Goal: Task Accomplishment & Management: Manage account settings

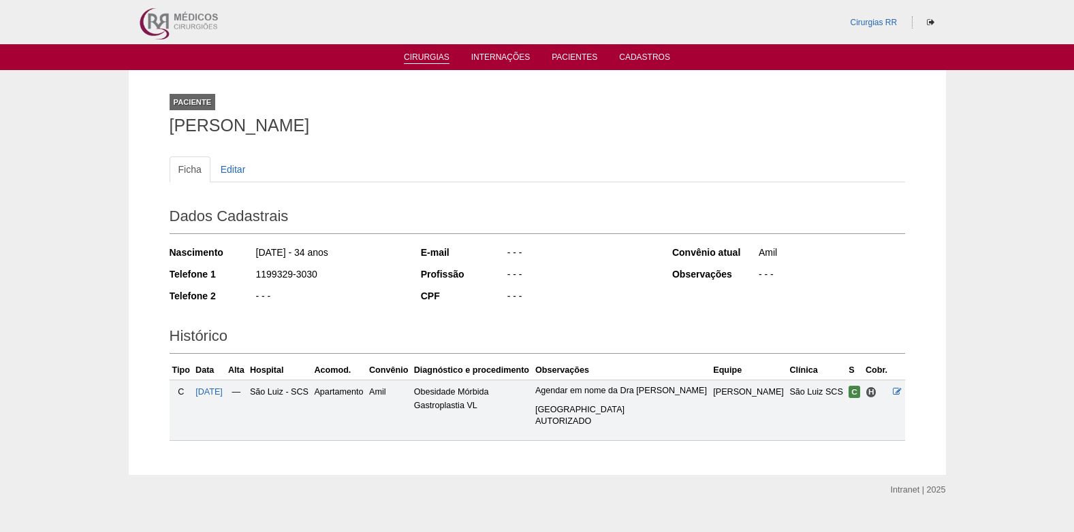
click at [427, 60] on link "Cirurgias" at bounding box center [427, 58] width 46 height 12
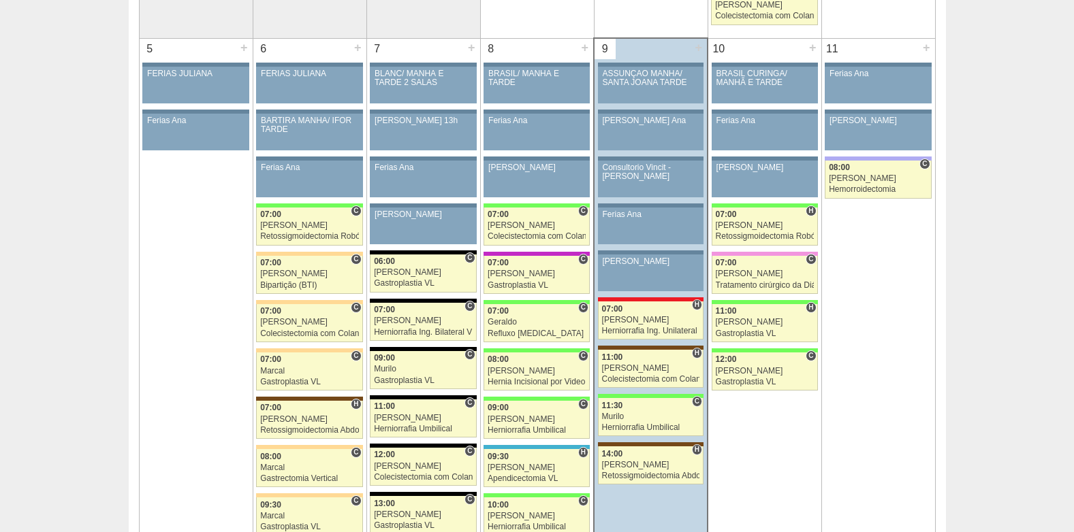
scroll to position [681, 0]
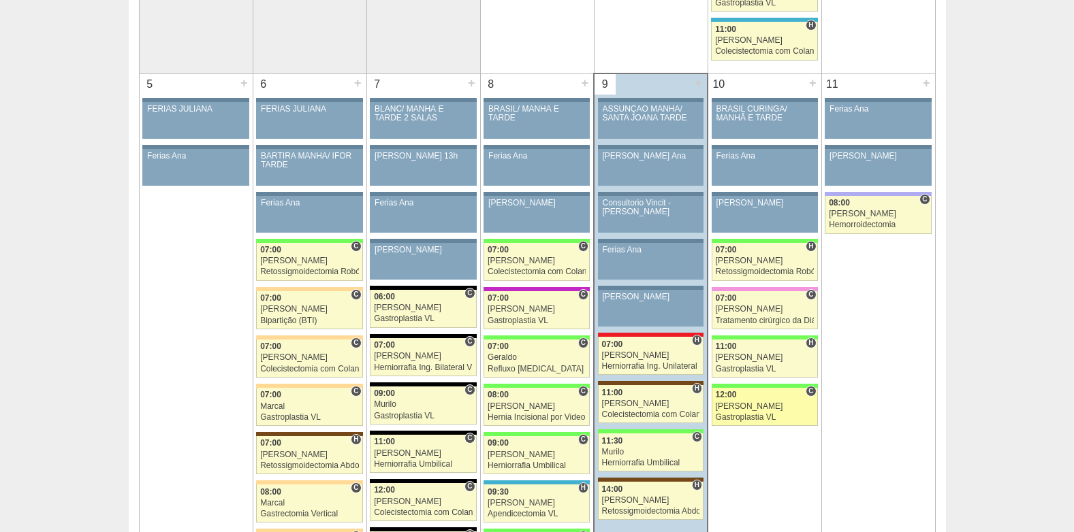
click at [748, 411] on link "89290 Luiz Guilherme C 12:00 Luiz Guilherme Gastroplastia VL Hospital Brasil RR…" at bounding box center [765, 407] width 106 height 38
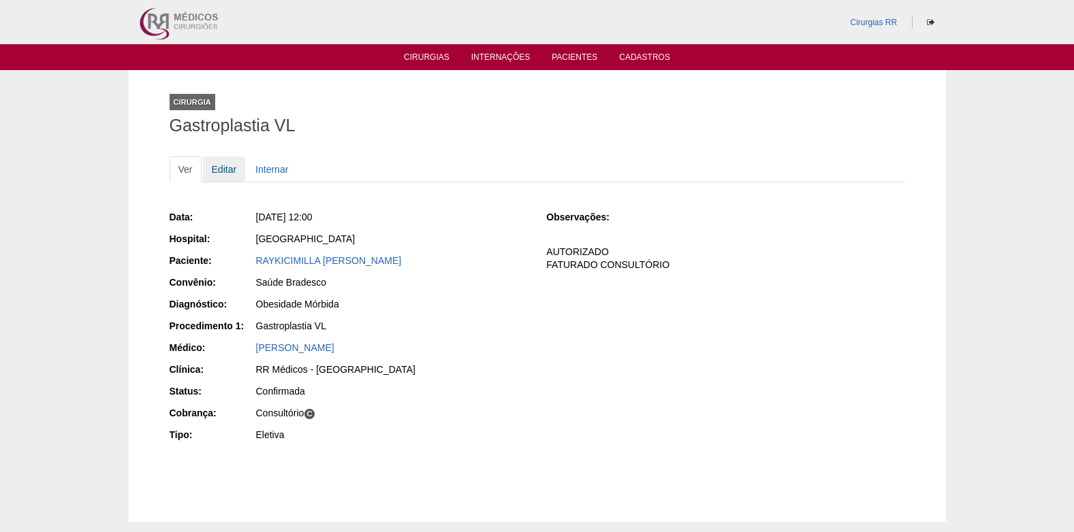
click at [221, 170] on link "Editar" at bounding box center [224, 170] width 43 height 26
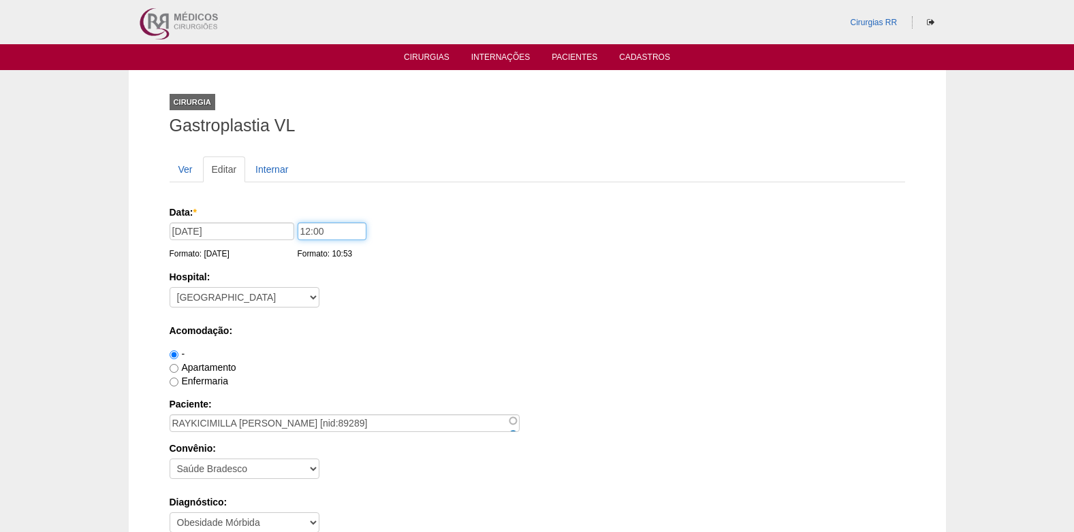
click at [304, 233] on input "12:00" at bounding box center [332, 232] width 69 height 18
type input "10:30"
click at [594, 372] on div "Apartamento" at bounding box center [537, 368] width 735 height 14
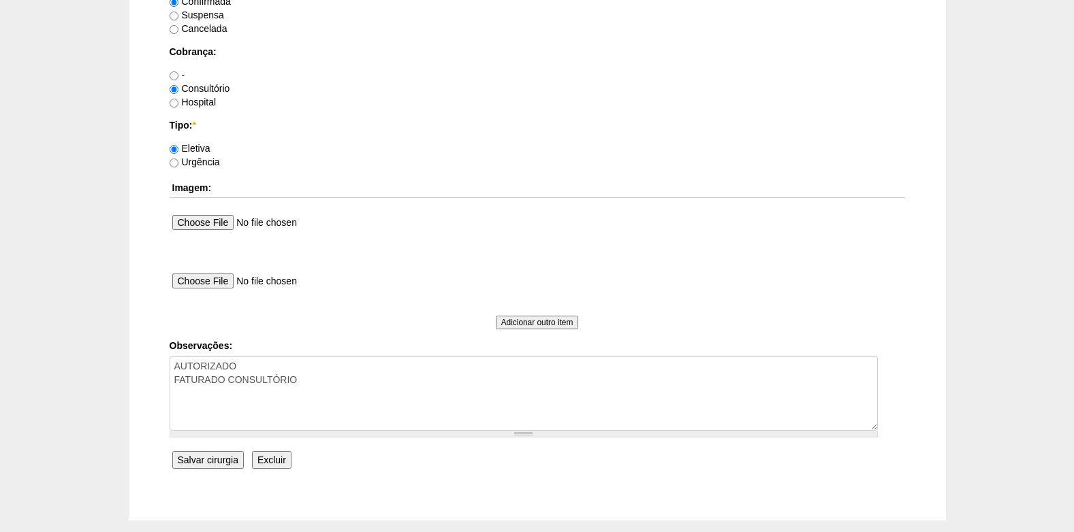
scroll to position [1157, 0]
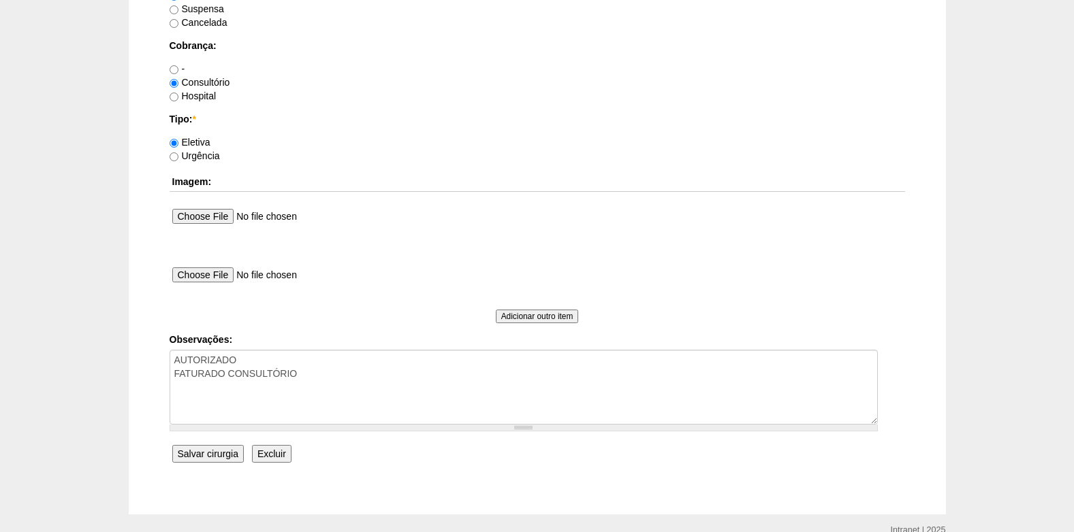
click at [215, 450] on input "Salvar cirurgia" at bounding box center [207, 454] width 71 height 18
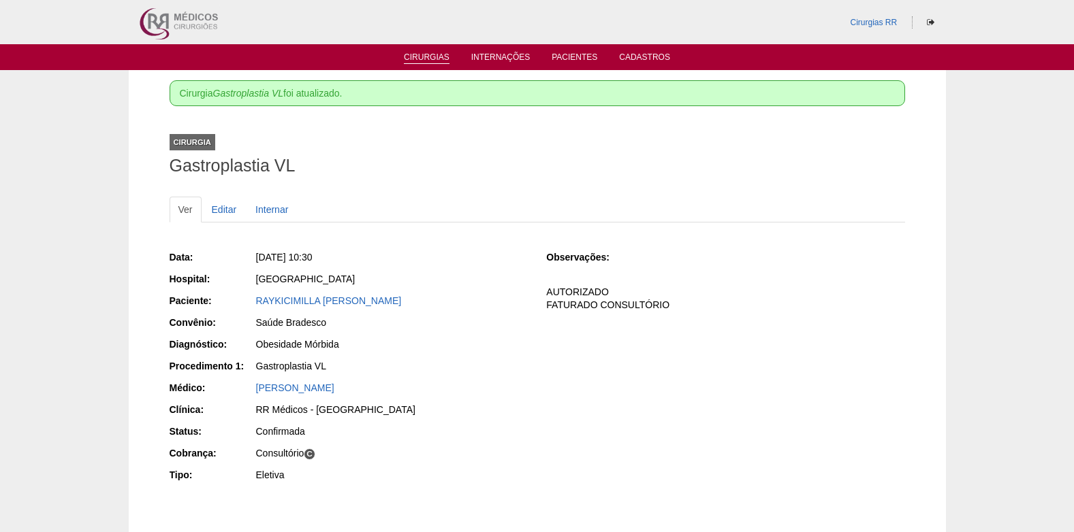
click at [417, 57] on link "Cirurgias" at bounding box center [427, 58] width 46 height 12
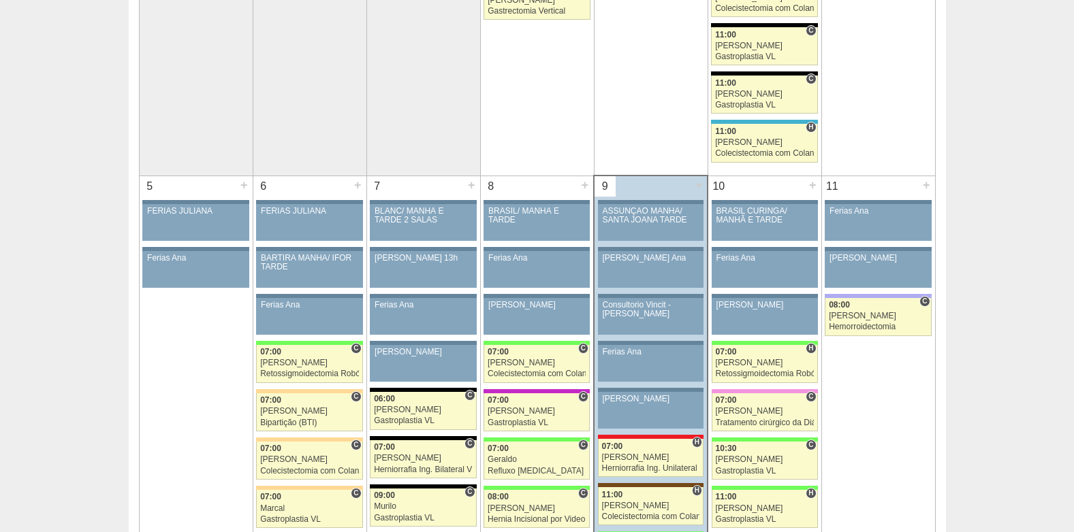
scroll to position [681, 0]
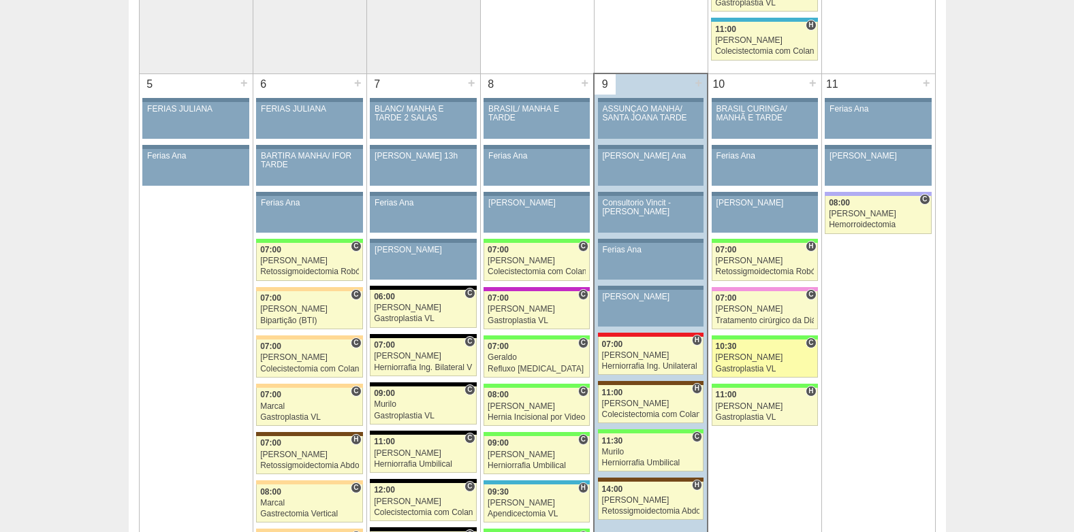
click at [750, 357] on div "[PERSON_NAME]" at bounding box center [765, 357] width 98 height 9
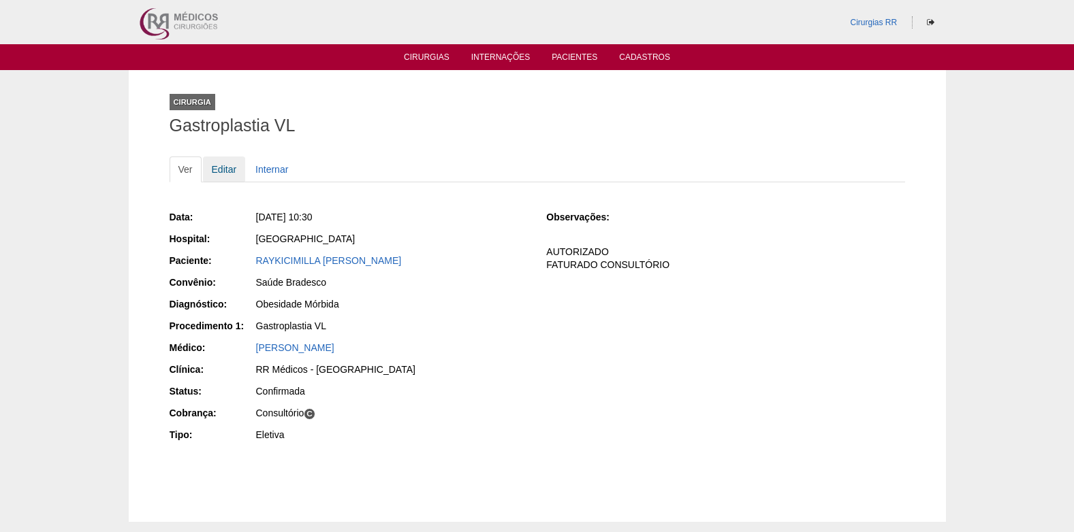
click at [221, 165] on link "Editar" at bounding box center [224, 170] width 43 height 26
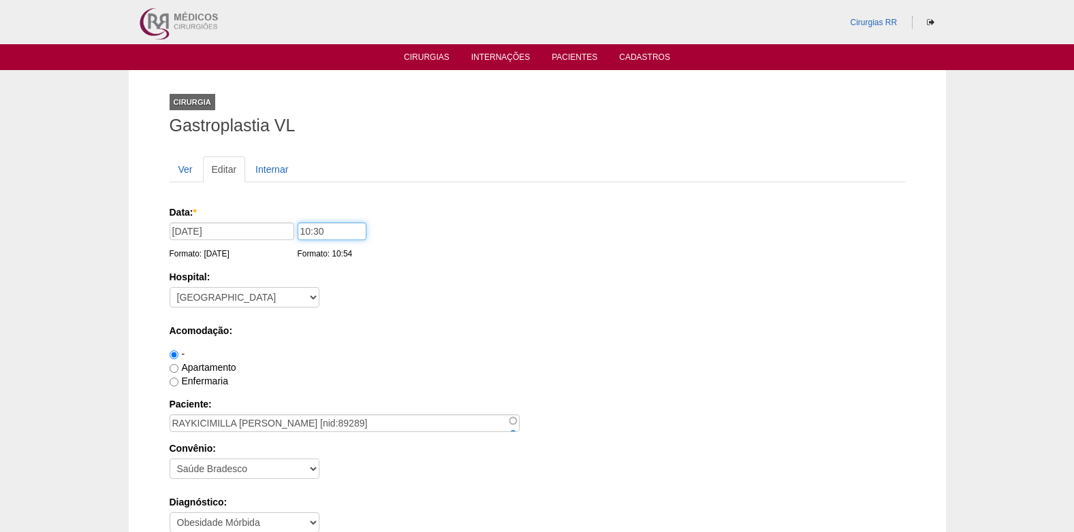
drag, startPoint x: 338, startPoint y: 236, endPoint x: 290, endPoint y: 241, distance: 48.6
click at [290, 219] on div "Data: * 10/10/2025 Formato: 09/10/2025 10:30 Formato: 10:54" at bounding box center [535, 213] width 731 height 14
type input "09:30"
click at [566, 332] on label "Acomodação:" at bounding box center [537, 331] width 735 height 14
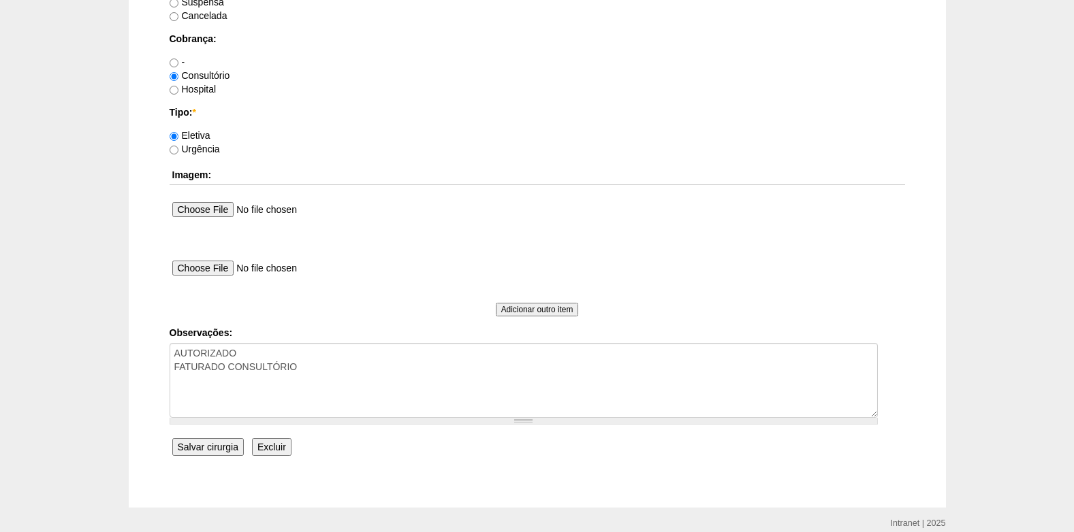
scroll to position [1222, 0]
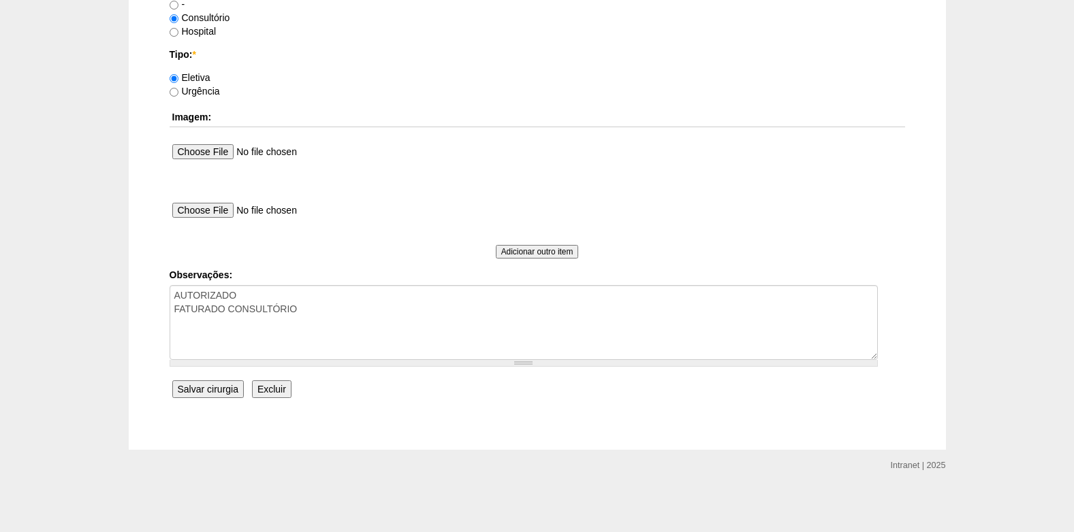
click at [202, 394] on input "Salvar cirurgia" at bounding box center [207, 390] width 71 height 18
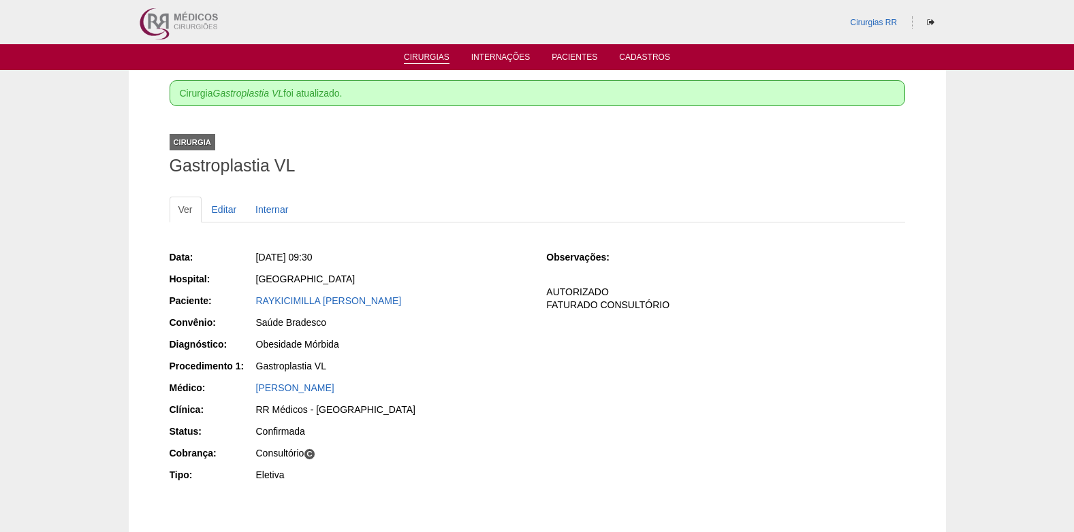
click at [426, 59] on link "Cirurgias" at bounding box center [427, 58] width 46 height 12
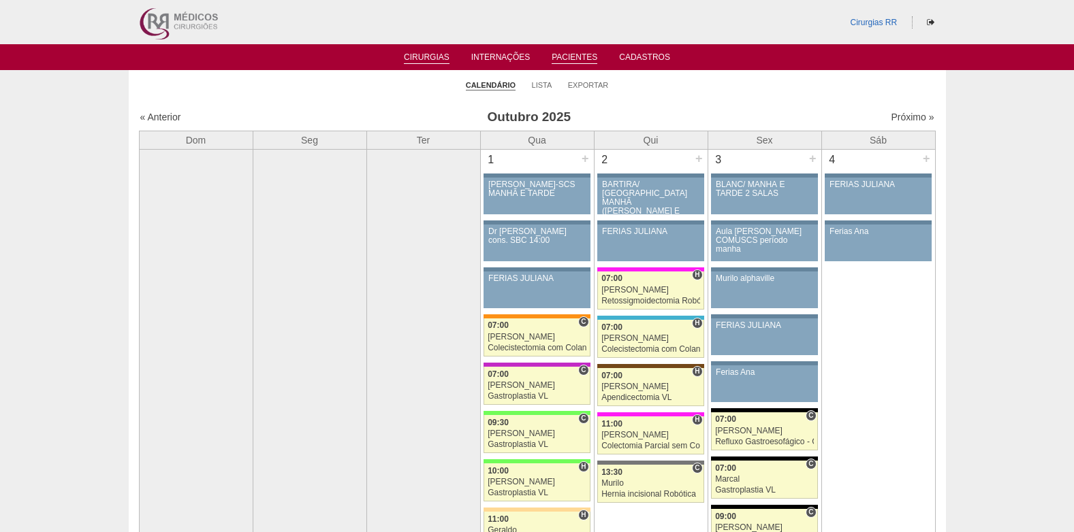
click at [573, 52] on link "Pacientes" at bounding box center [575, 58] width 46 height 12
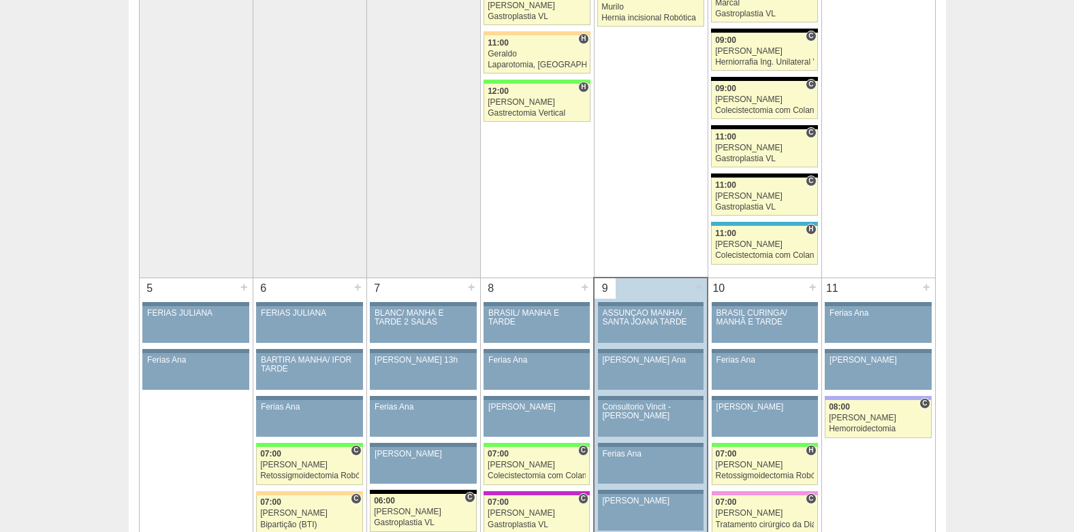
scroll to position [681, 0]
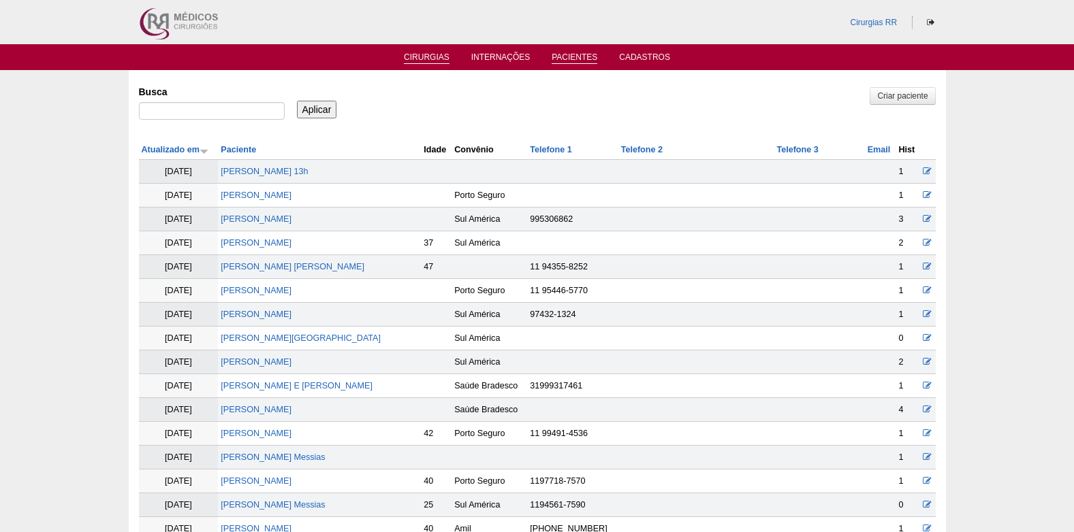
click at [436, 56] on link "Cirurgias" at bounding box center [427, 58] width 46 height 12
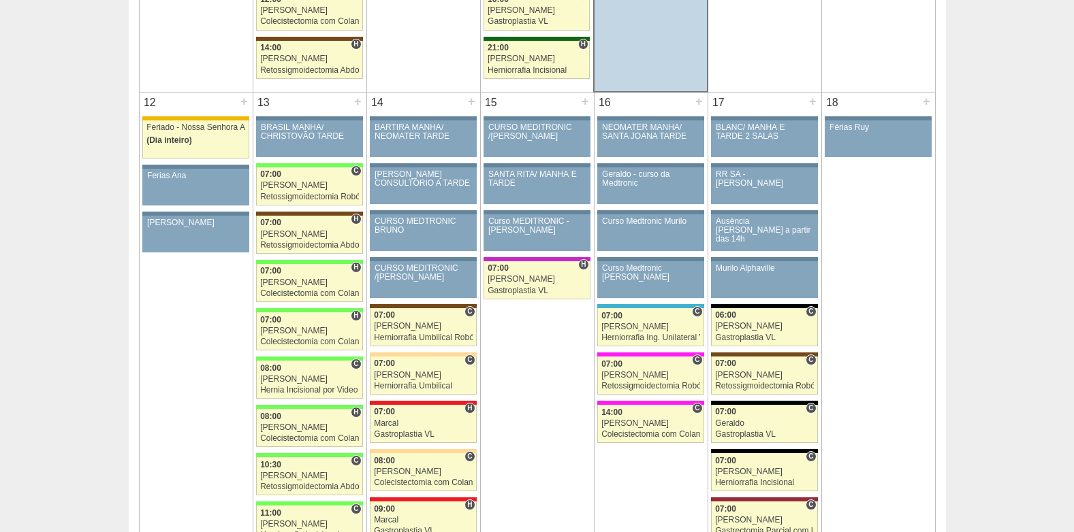
scroll to position [1634, 0]
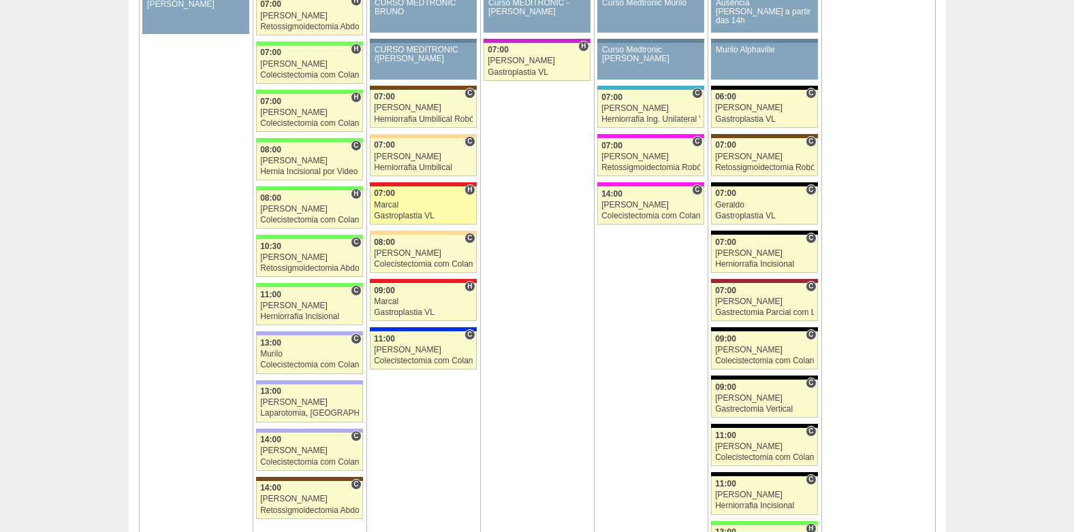
click at [426, 201] on div "Marcal" at bounding box center [423, 205] width 99 height 9
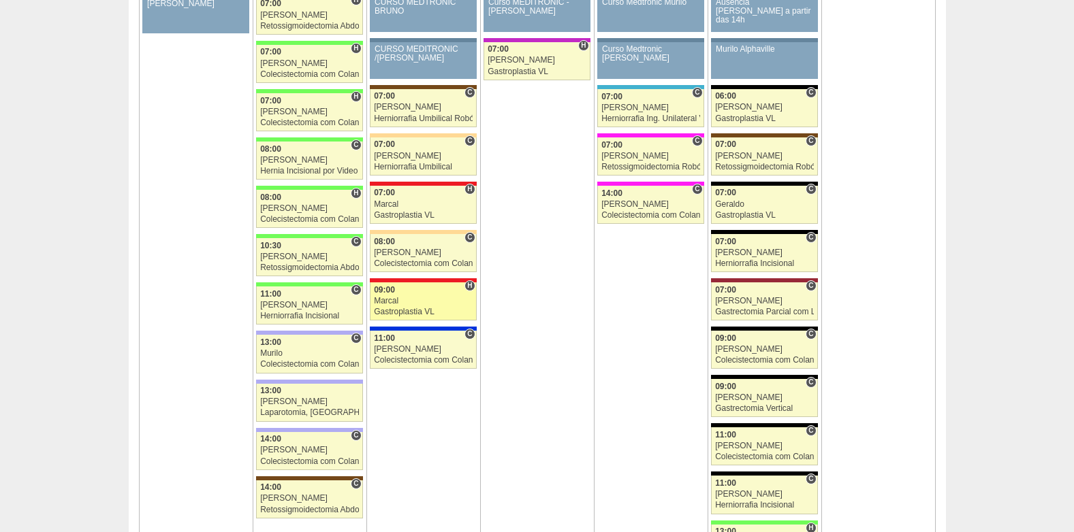
scroll to position [1635, 0]
click at [413, 300] on div "Marcal" at bounding box center [423, 301] width 99 height 9
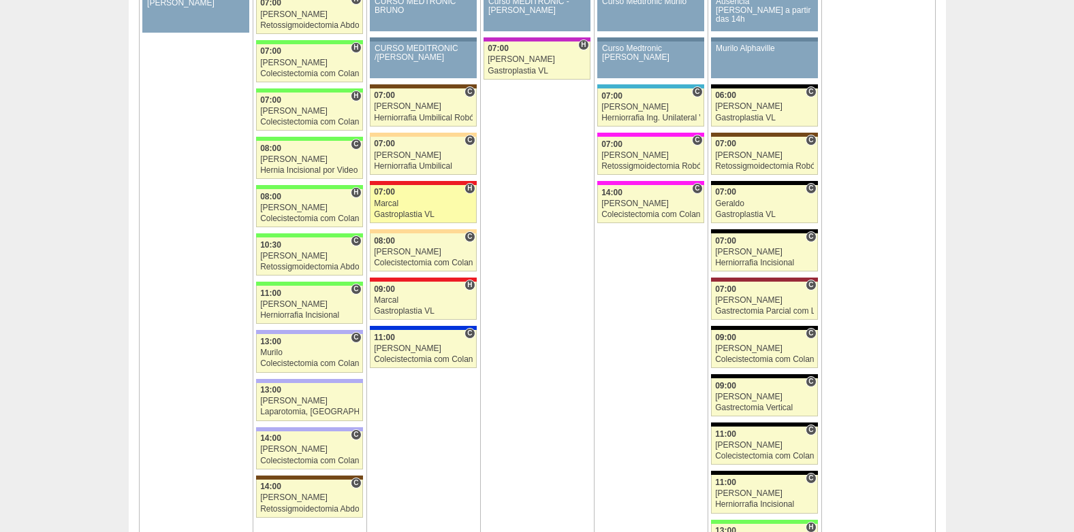
click at [383, 201] on div "Marcal" at bounding box center [423, 203] width 99 height 9
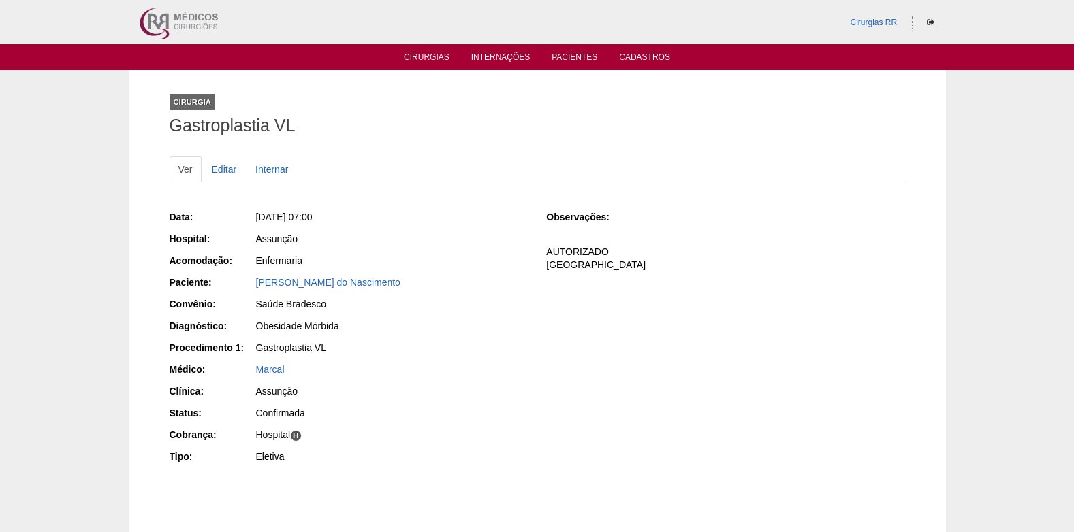
drag, startPoint x: 253, startPoint y: 285, endPoint x: 443, endPoint y: 291, distance: 189.4
click at [443, 291] on div "Paciente: [PERSON_NAME]" at bounding box center [349, 284] width 358 height 17
copy div "Paciente: Ariane Cristine Bengivenga do Nascimento"
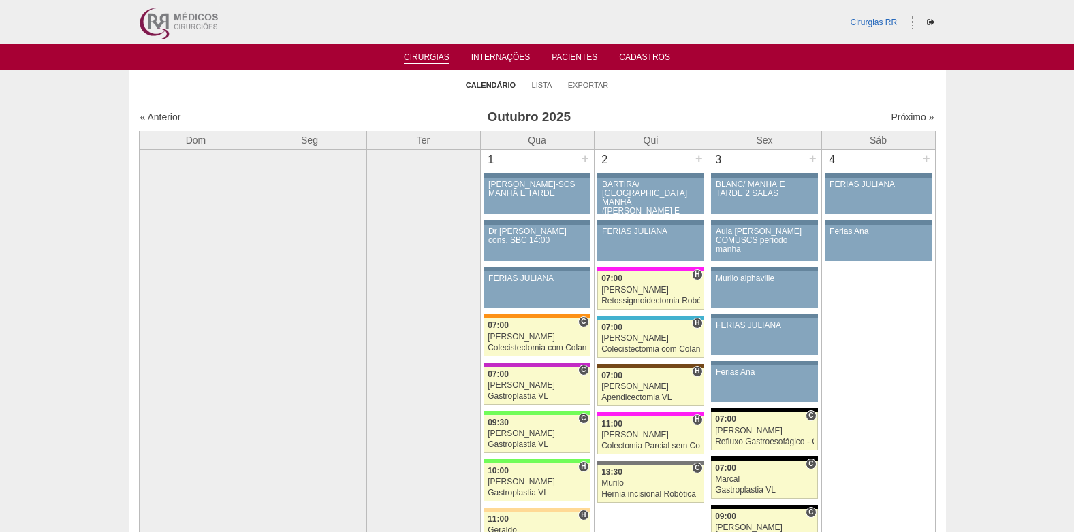
scroll to position [1636, 0]
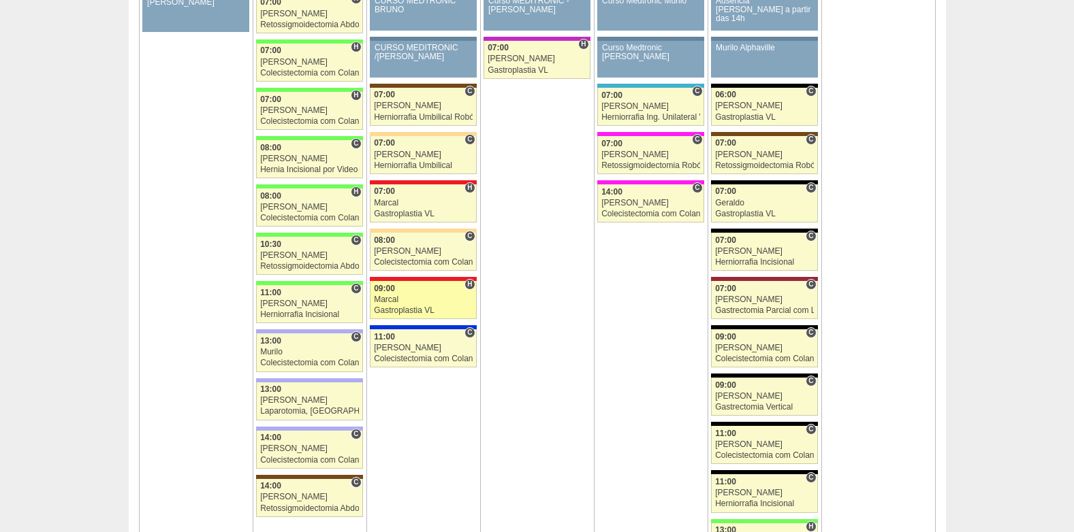
click at [405, 293] on link "89272 Marcal H 09:00 Marcal Gastroplastia VL Hospital Assunção Assunção Amanda …" at bounding box center [423, 300] width 106 height 38
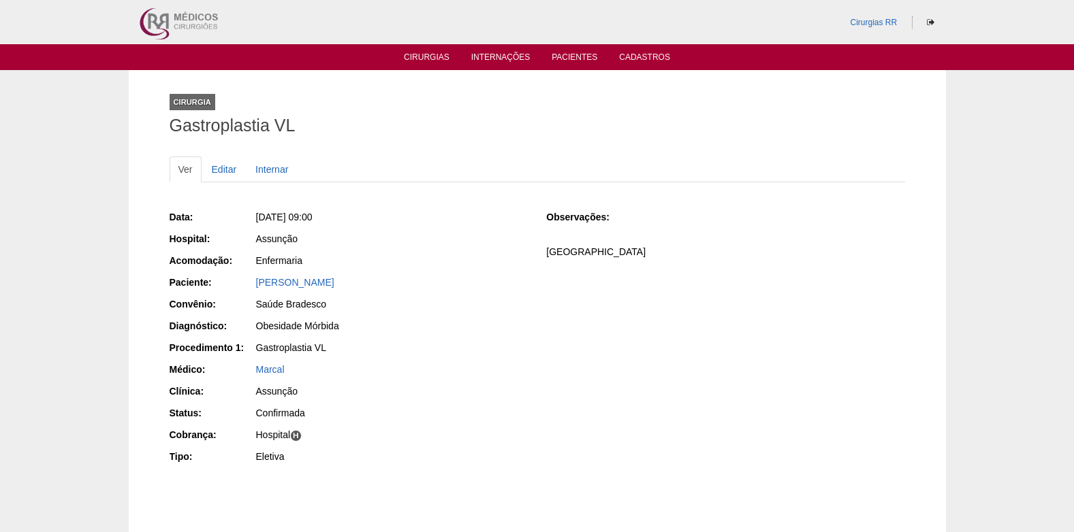
drag, startPoint x: 255, startPoint y: 291, endPoint x: 393, endPoint y: 289, distance: 138.2
click at [393, 289] on div "[PERSON_NAME]" at bounding box center [391, 284] width 273 height 17
copy link "[PERSON_NAME]"
click at [314, 277] on link "[PERSON_NAME]" at bounding box center [295, 282] width 78 height 11
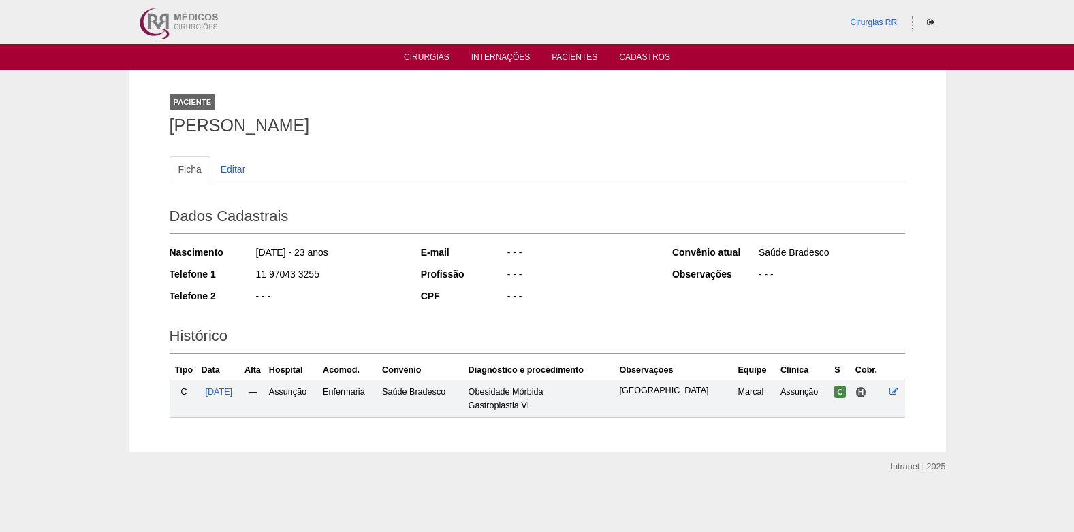
drag, startPoint x: 257, startPoint y: 277, endPoint x: 321, endPoint y: 283, distance: 64.9
click at [321, 283] on div "11 97043 3255" at bounding box center [329, 276] width 148 height 17
copy div "11 97043 3255"
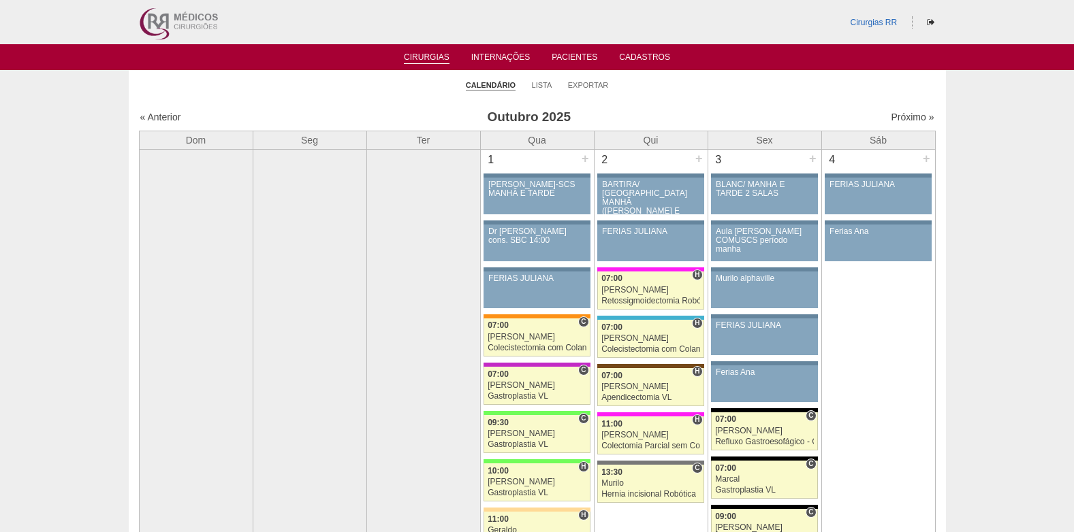
scroll to position [1637, 0]
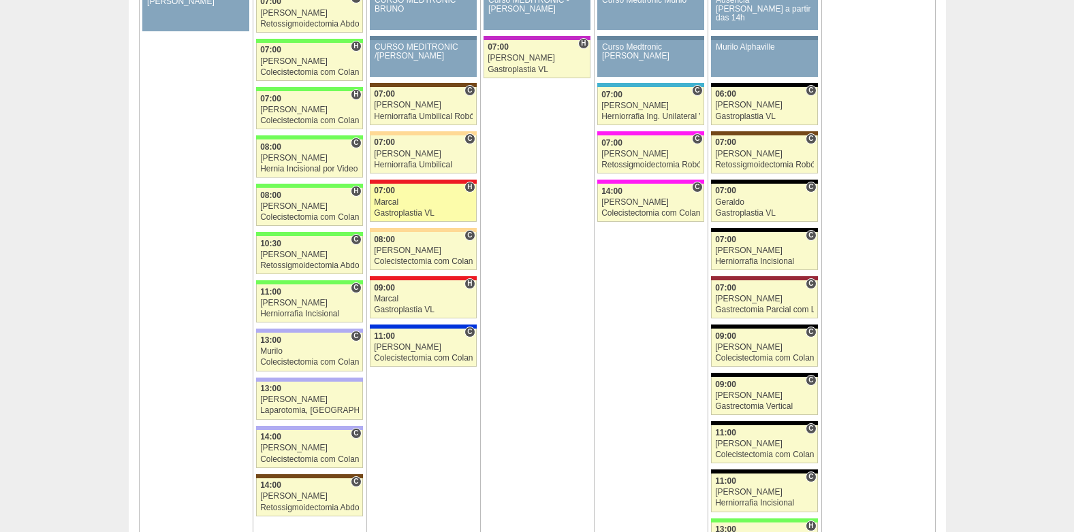
click at [438, 206] on div "Marcal" at bounding box center [423, 202] width 99 height 9
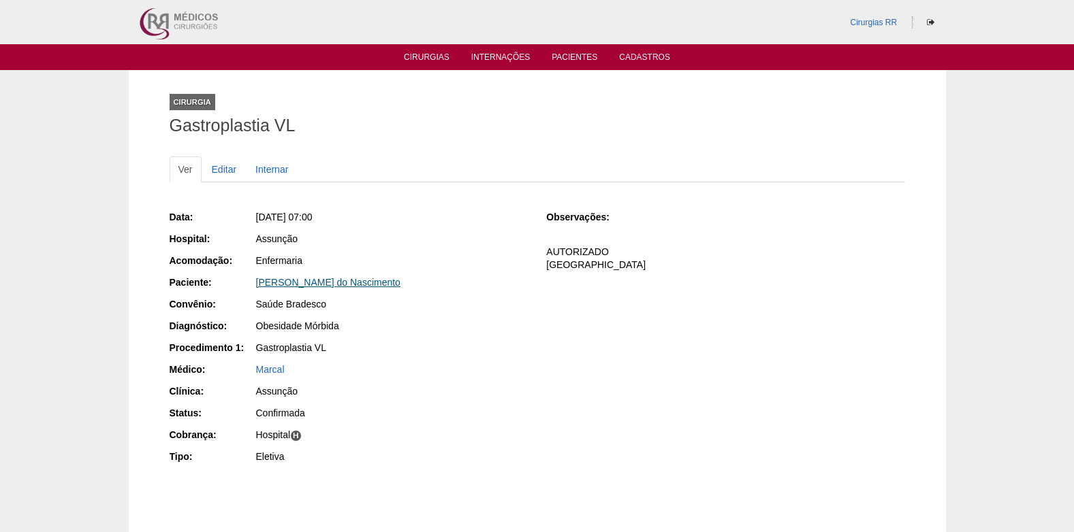
click at [307, 287] on link "[PERSON_NAME] do Nascimento" at bounding box center [328, 282] width 144 height 11
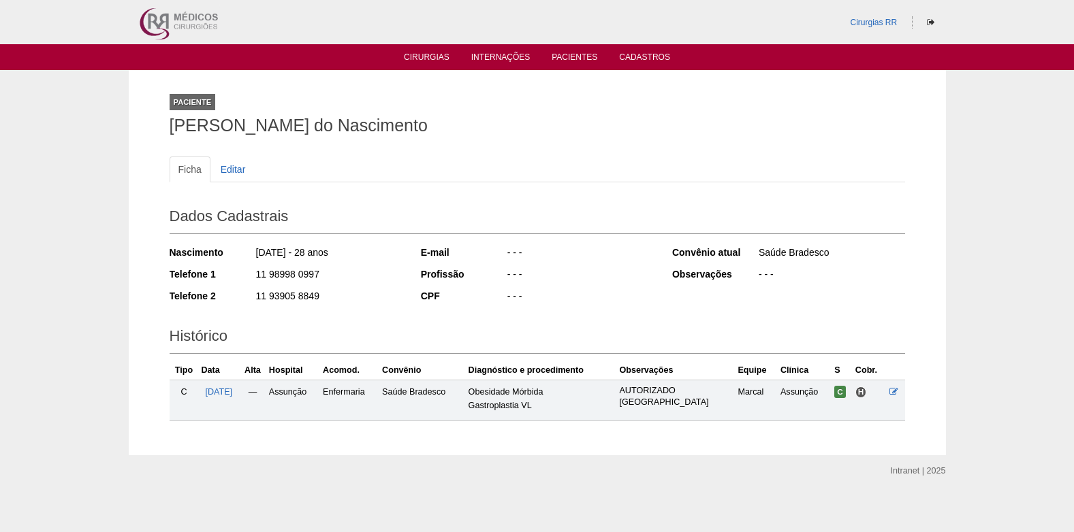
drag, startPoint x: 257, startPoint y: 274, endPoint x: 327, endPoint y: 276, distance: 70.1
click at [327, 276] on div "11 98998 0997" at bounding box center [329, 276] width 148 height 17
copy div "11 98998 0997"
click at [419, 60] on link "Cirurgias" at bounding box center [427, 58] width 46 height 12
